Goal: Task Accomplishment & Management: Manage account settings

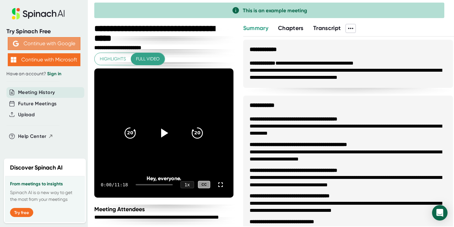
click at [57, 44] on button "Continue with Google" at bounding box center [44, 43] width 73 height 13
click at [25, 213] on button "Try free" at bounding box center [21, 212] width 23 height 9
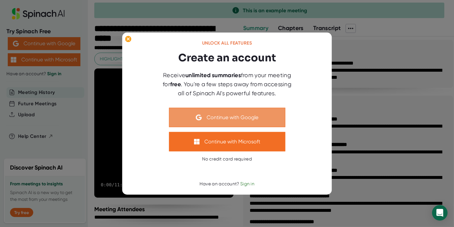
click at [224, 116] on button "Continue with Google" at bounding box center [227, 117] width 116 height 19
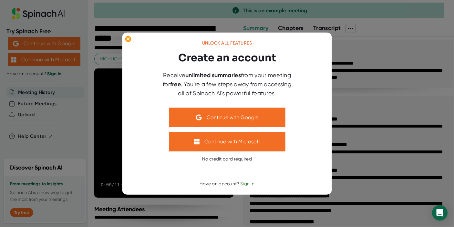
click at [248, 184] on span "Sign in" at bounding box center [247, 183] width 14 height 5
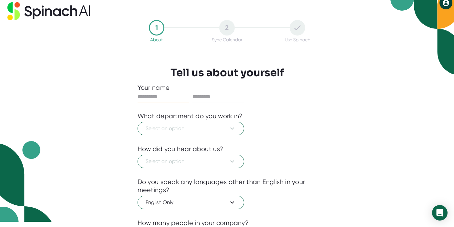
scroll to position [7, 0]
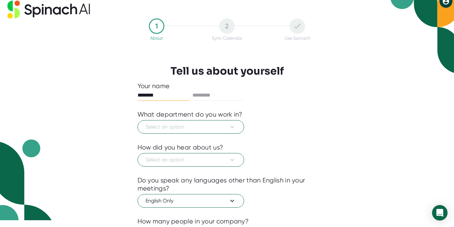
type input "********"
type input "*"
click at [217, 94] on input "**********" at bounding box center [219, 95] width 52 height 10
type input "**********"
click at [205, 130] on span "Select an option" at bounding box center [191, 127] width 90 height 8
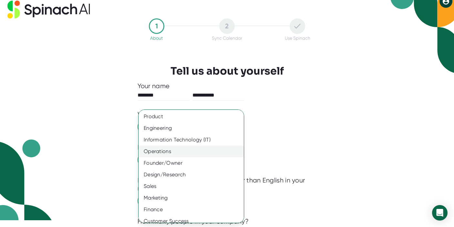
scroll to position [0, 0]
click at [203, 153] on div "Operations" at bounding box center [191, 152] width 105 height 12
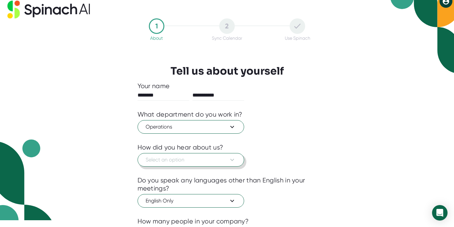
click at [197, 158] on span "Select an option" at bounding box center [191, 160] width 90 height 8
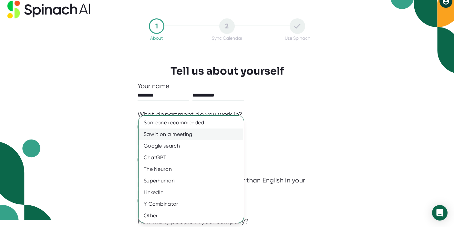
click at [194, 134] on div "Saw it on a meeting" at bounding box center [191, 135] width 105 height 12
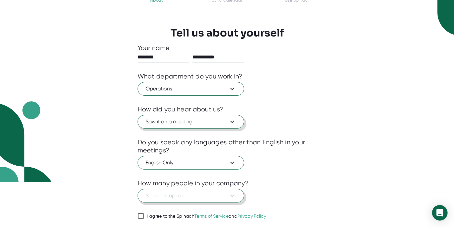
scroll to position [66, 0]
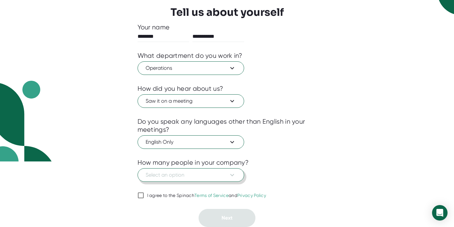
click at [197, 176] on span "Select an option" at bounding box center [191, 175] width 90 height 8
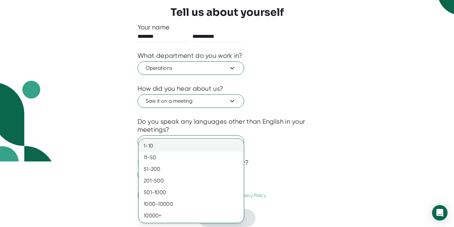
click at [195, 146] on div "1-10" at bounding box center [191, 146] width 105 height 12
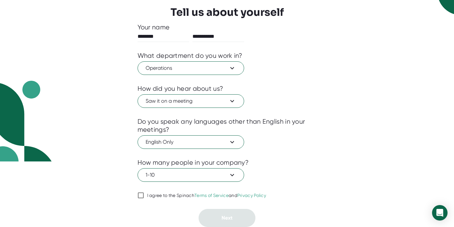
click at [142, 196] on input "I agree to the Spinach Terms of Service and Privacy Policy" at bounding box center [141, 196] width 6 height 8
checkbox input "true"
click at [226, 218] on span "Next" at bounding box center [227, 218] width 11 height 6
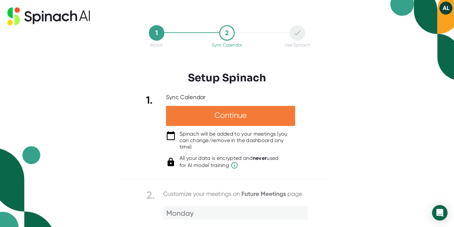
click at [226, 110] on div "Continue" at bounding box center [230, 116] width 129 height 20
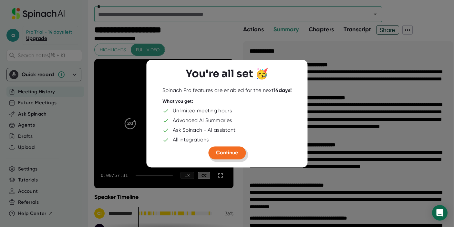
click at [224, 154] on span "Continue" at bounding box center [227, 153] width 22 height 6
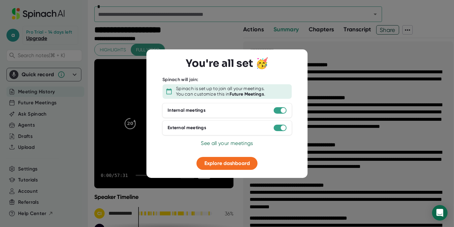
click at [347, 156] on div at bounding box center [227, 113] width 454 height 227
click at [248, 144] on span "See all your meetings" at bounding box center [227, 143] width 52 height 6
